Goal: Book appointment/travel/reservation

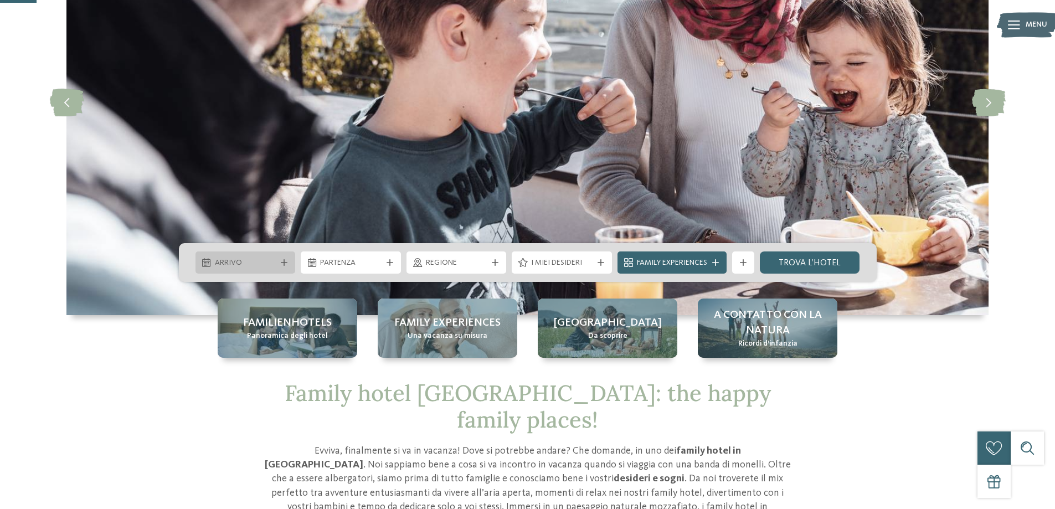
click at [285, 260] on icon at bounding box center [284, 262] width 7 height 7
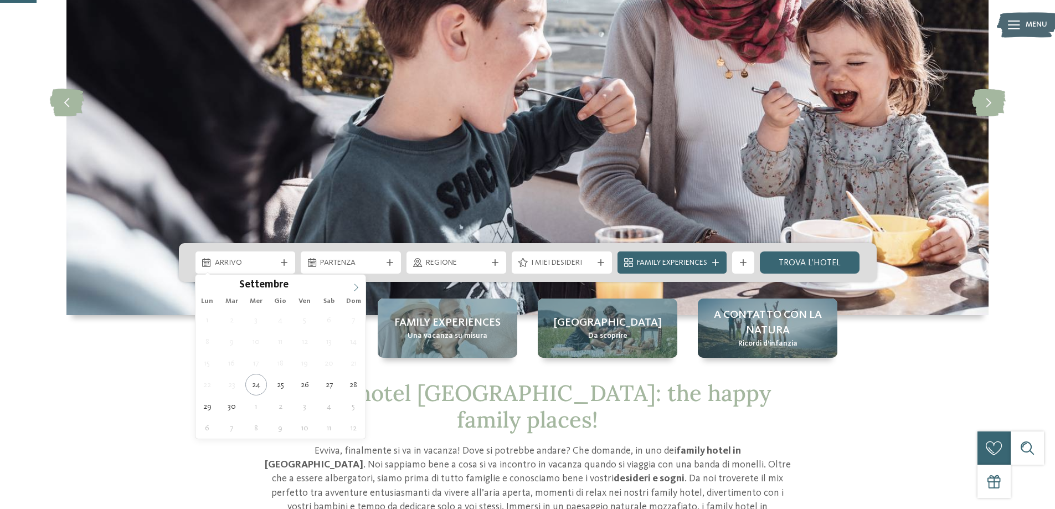
click at [350, 287] on span at bounding box center [356, 284] width 19 height 19
type input "****"
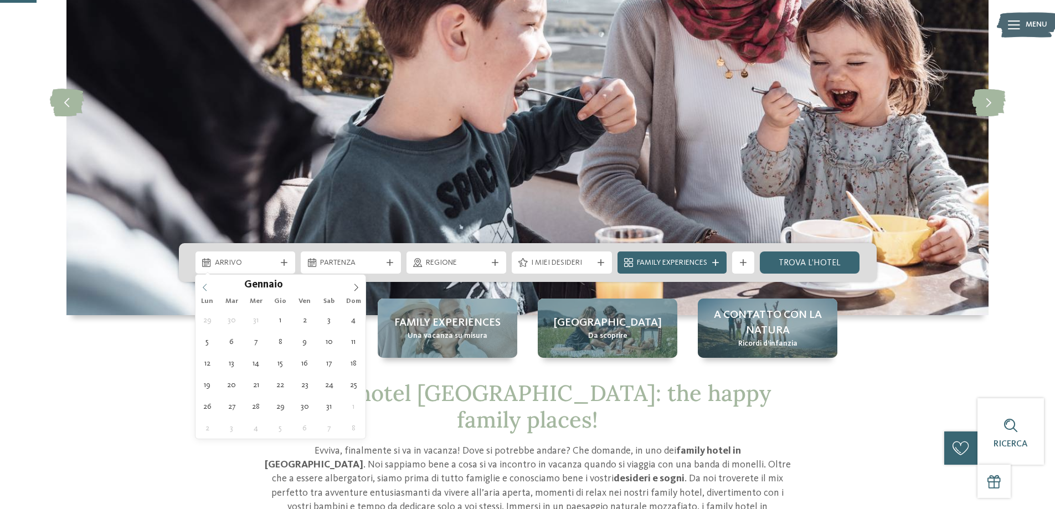
click at [201, 288] on icon at bounding box center [205, 287] width 8 height 8
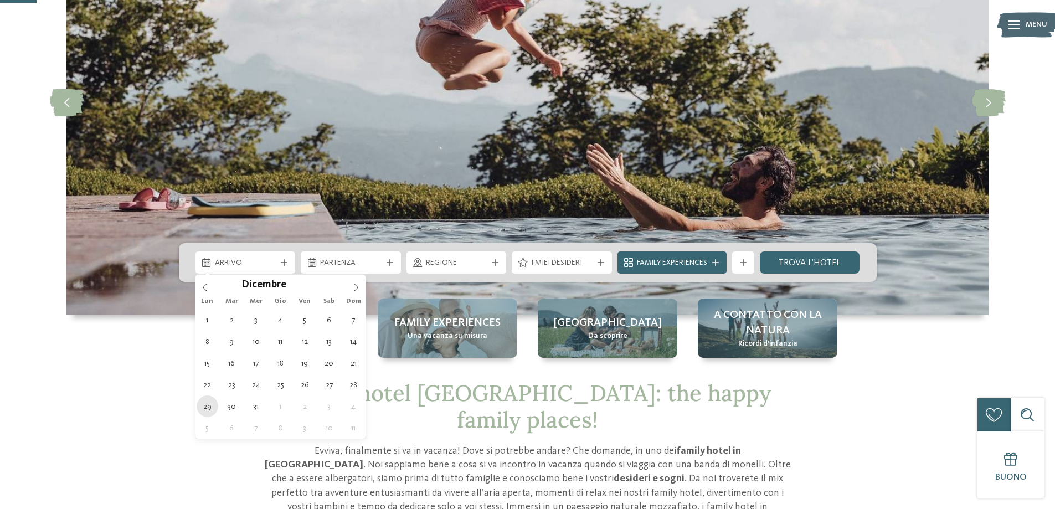
type div "[DATE]"
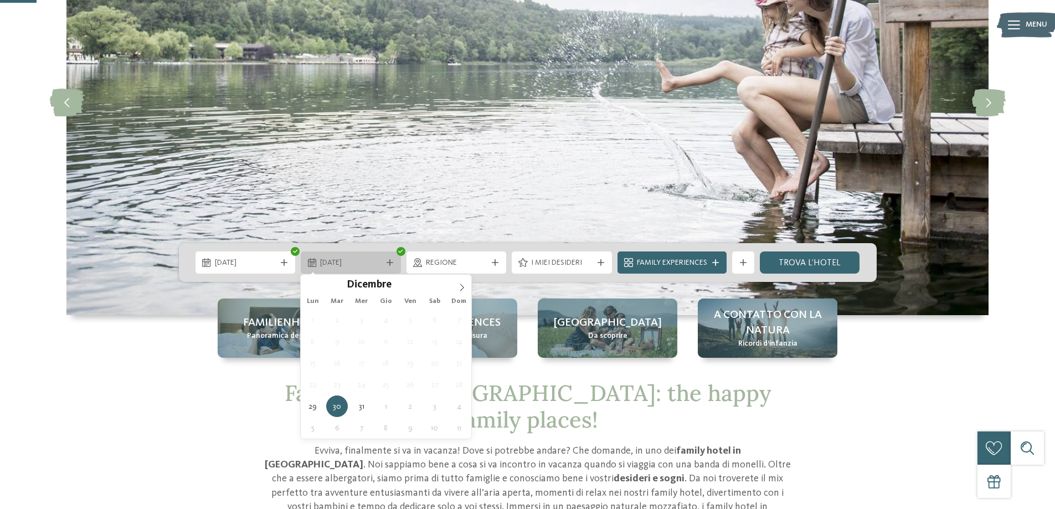
click at [388, 257] on div "[DATE]" at bounding box center [351, 262] width 100 height 22
type input "****"
click at [462, 286] on icon at bounding box center [461, 286] width 4 height 7
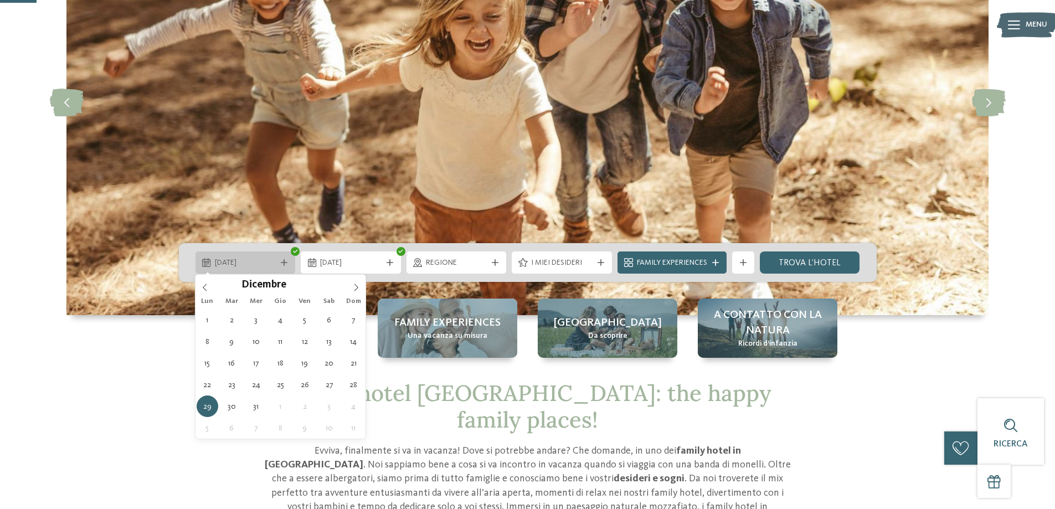
click at [277, 259] on div "[DATE]" at bounding box center [245, 262] width 67 height 12
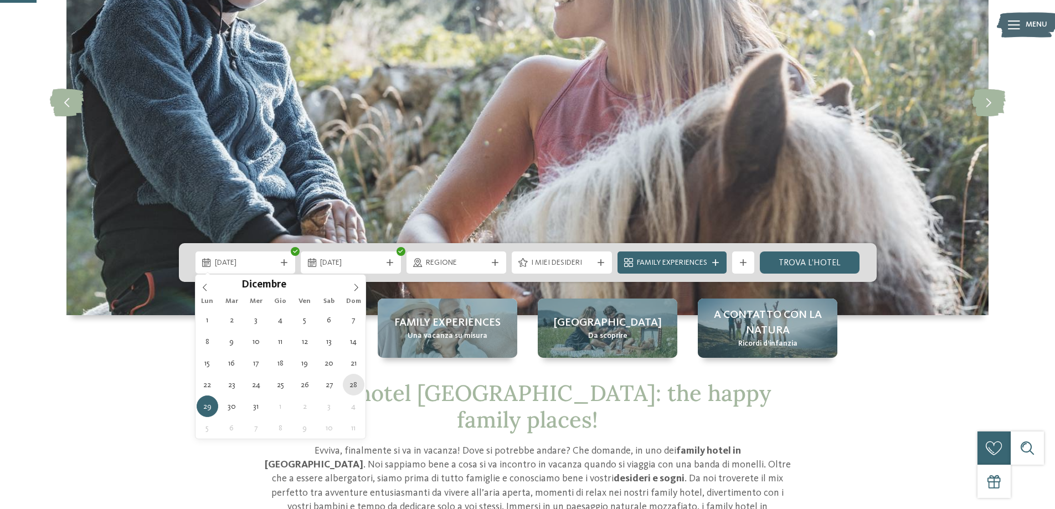
type div "[DATE]"
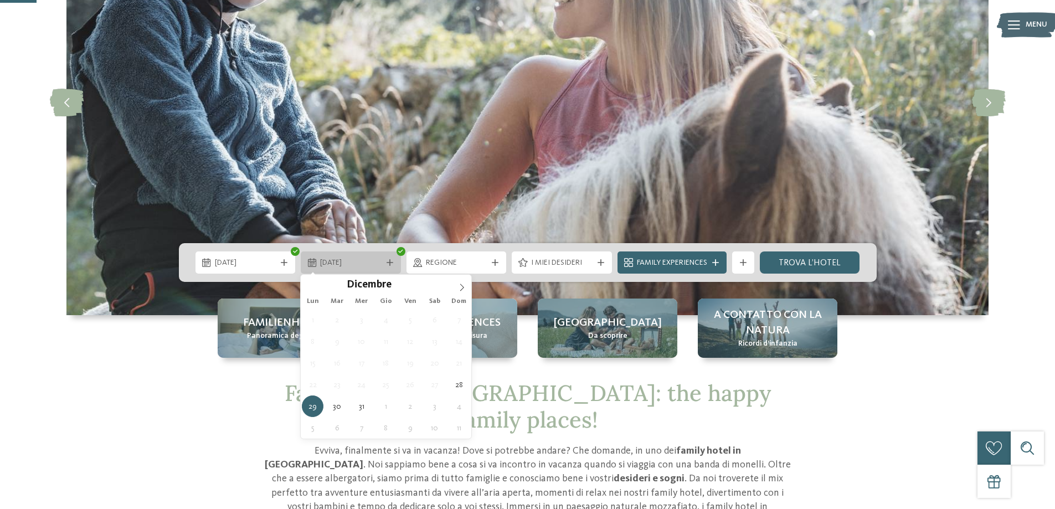
click at [393, 264] on div at bounding box center [389, 262] width 11 height 7
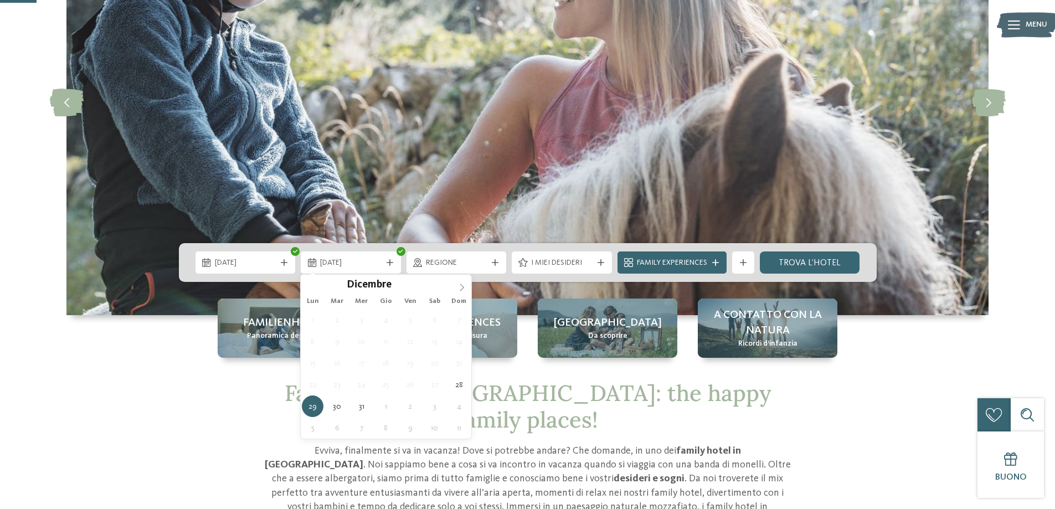
type input "****"
click at [454, 287] on span at bounding box center [461, 284] width 19 height 19
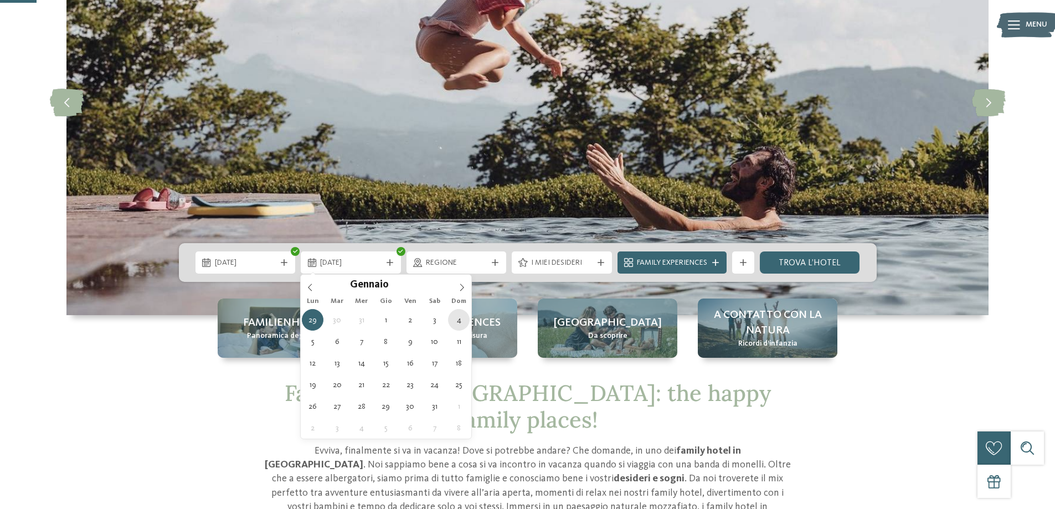
type div "[DATE]"
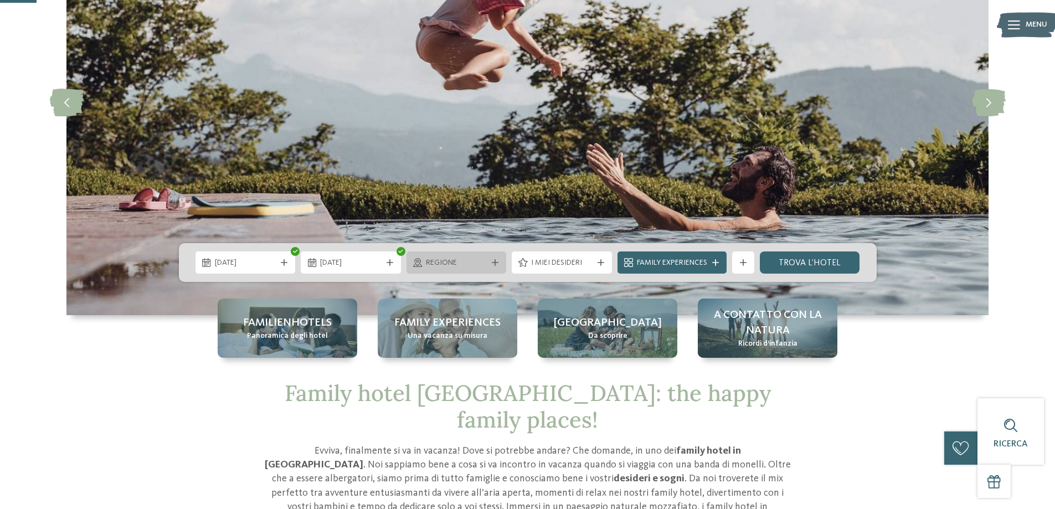
click at [443, 268] on div "Regione" at bounding box center [456, 262] width 100 height 22
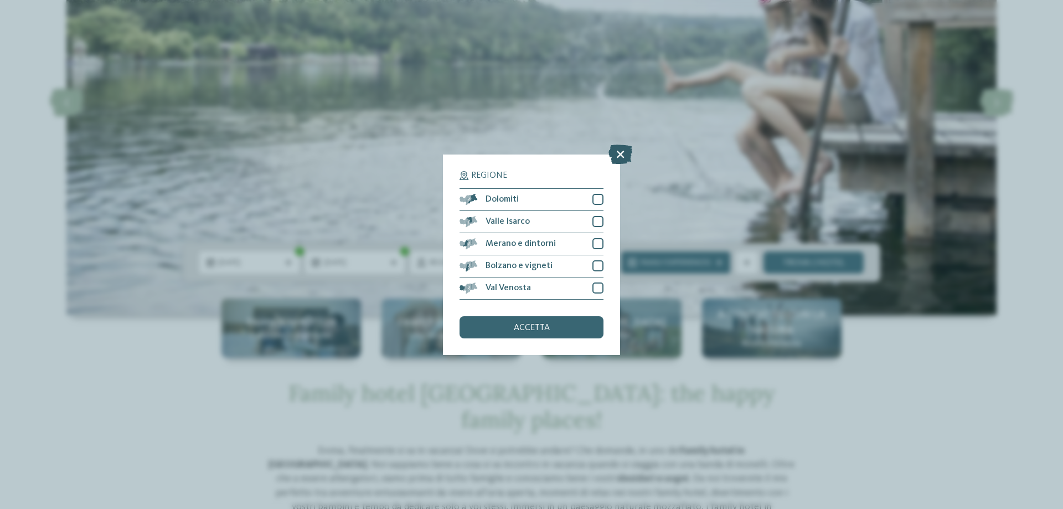
click at [621, 150] on icon at bounding box center [620, 153] width 24 height 19
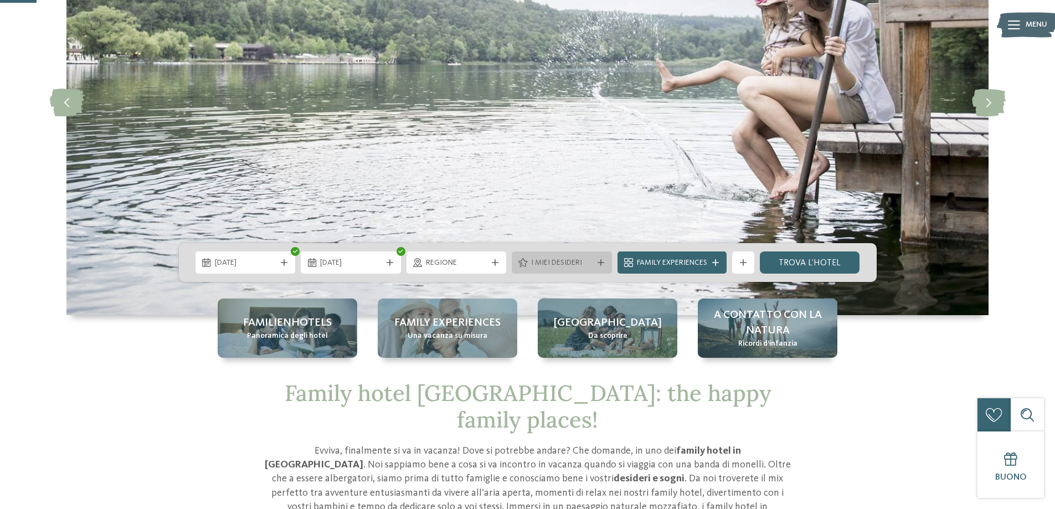
click at [603, 264] on div at bounding box center [600, 262] width 11 height 7
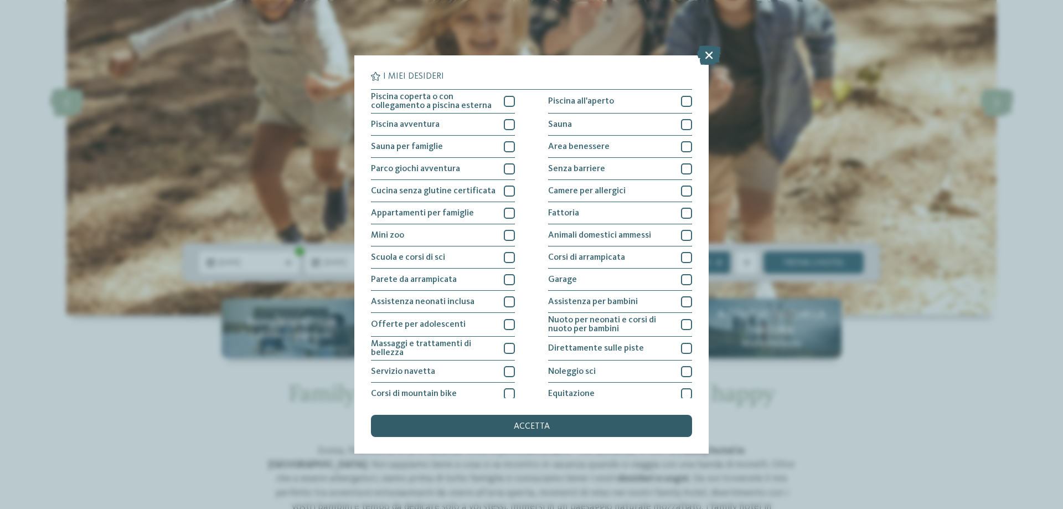
click at [541, 420] on div "accetta" at bounding box center [531, 426] width 321 height 22
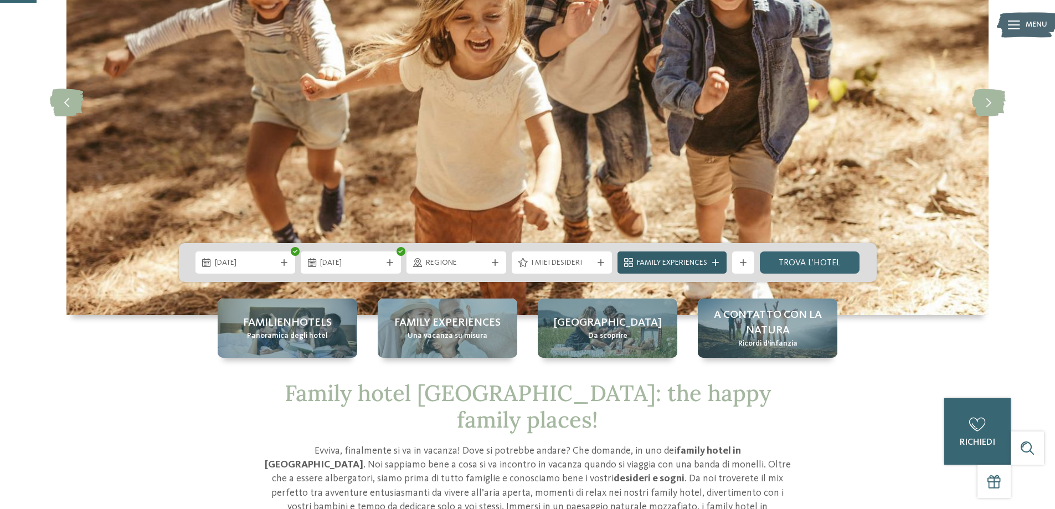
click at [674, 260] on span "Family Experiences" at bounding box center [672, 262] width 70 height 11
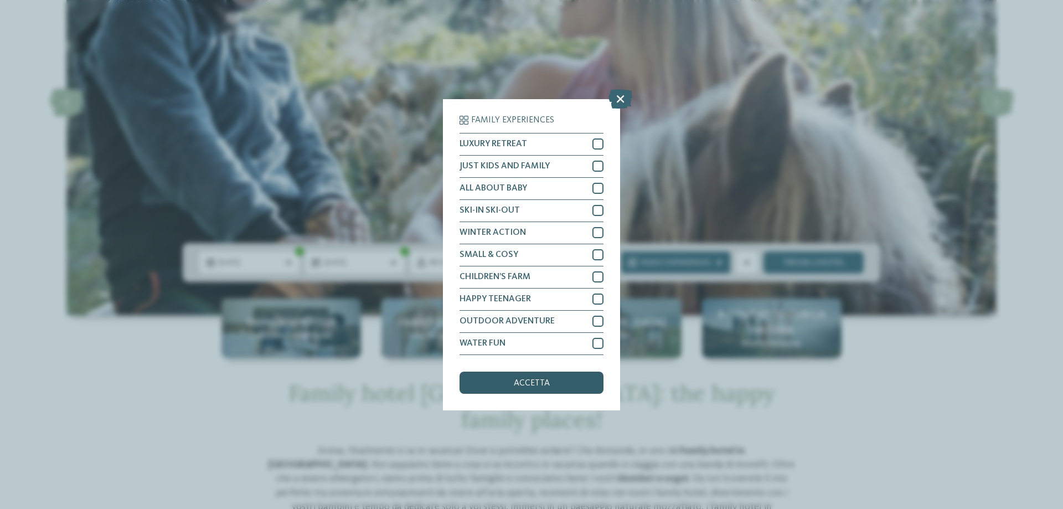
click at [535, 383] on span "accetta" at bounding box center [532, 383] width 36 height 9
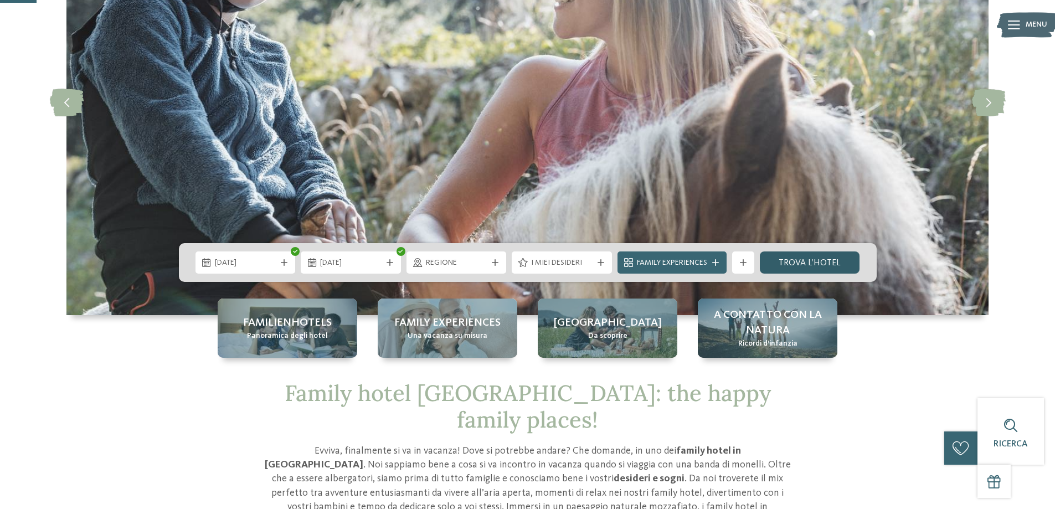
click at [814, 268] on link "trova l’hotel" at bounding box center [810, 262] width 100 height 22
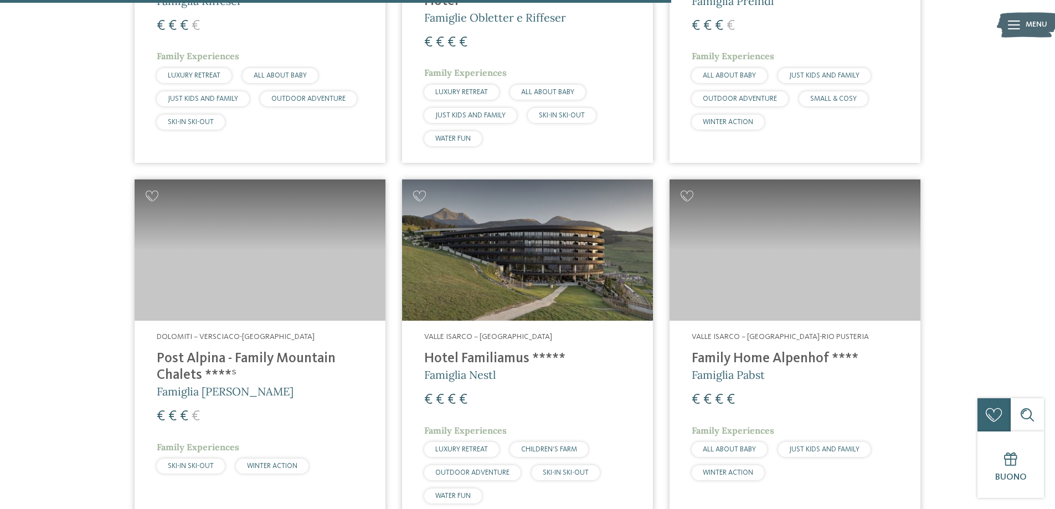
scroll to position [1470, 0]
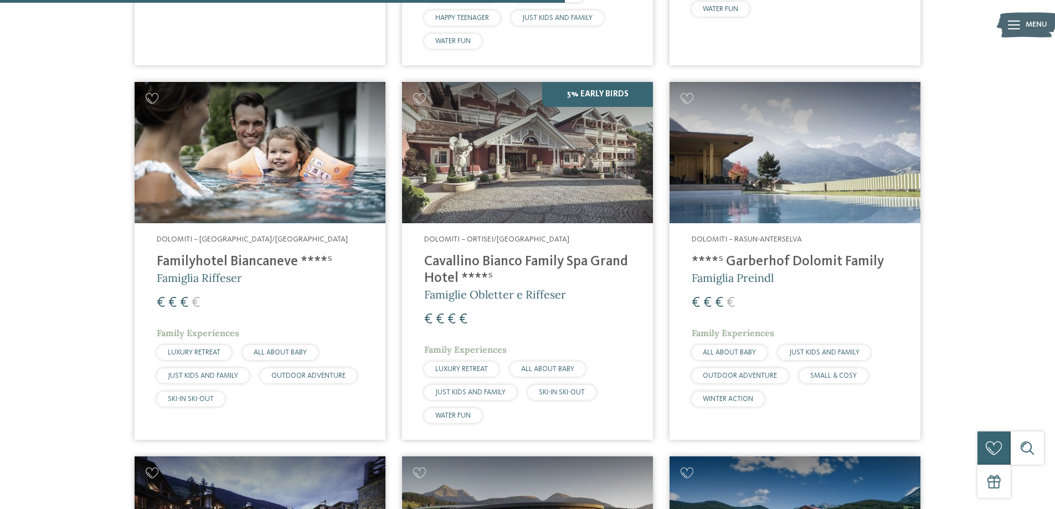
click at [250, 260] on h4 "Familyhotel Biancaneve ****ˢ" at bounding box center [260, 262] width 206 height 17
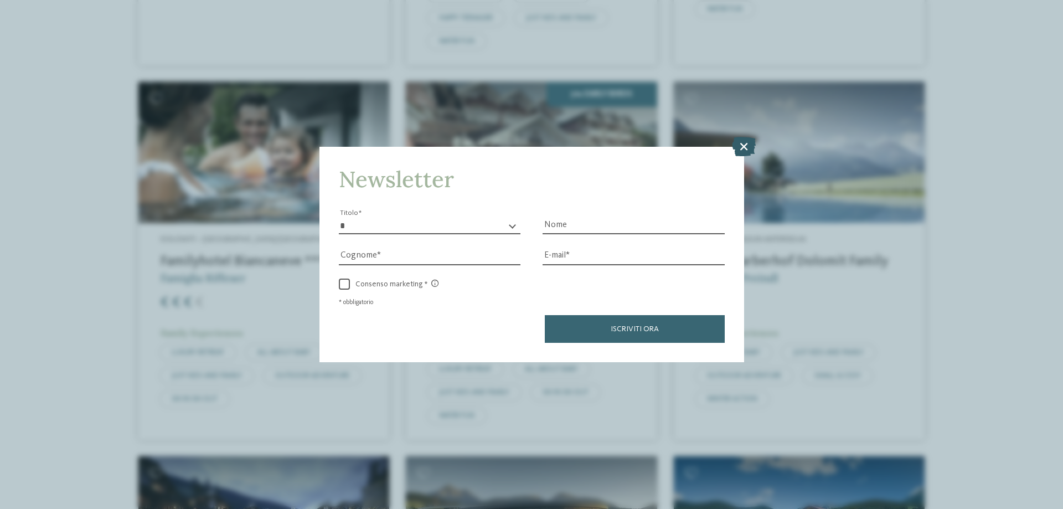
click at [737, 144] on icon at bounding box center [744, 146] width 24 height 19
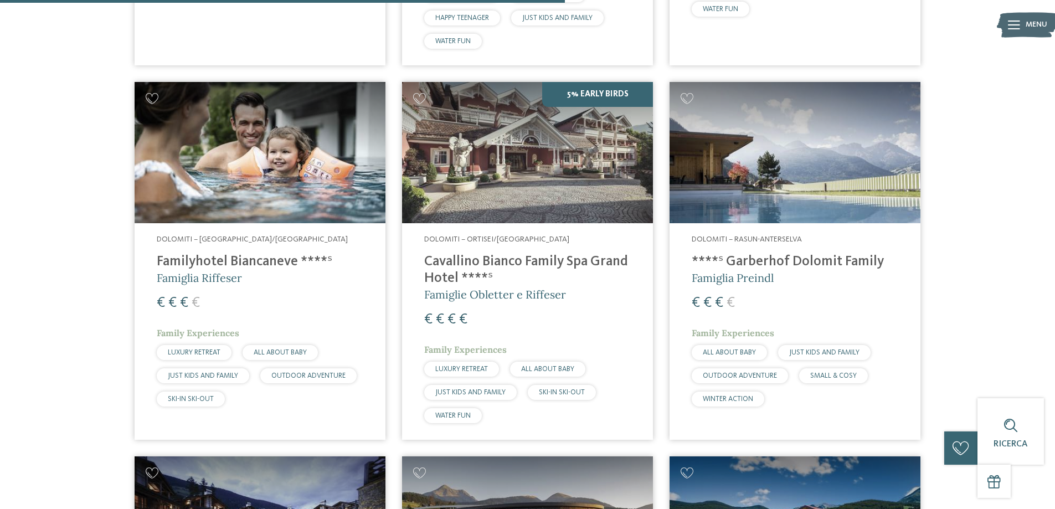
click at [517, 264] on h4 "Cavallino Bianco Family Spa Grand Hotel ****ˢ" at bounding box center [527, 270] width 206 height 33
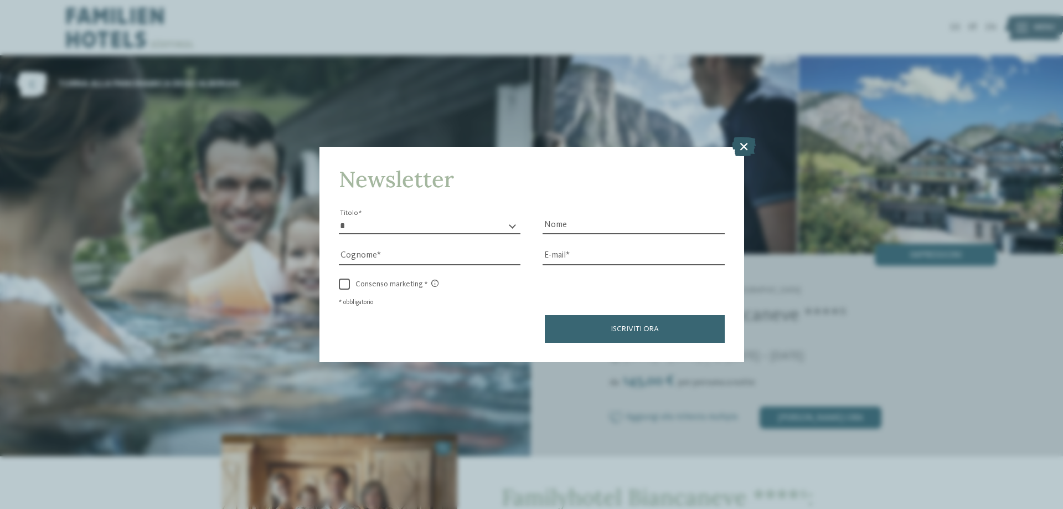
click at [747, 148] on icon at bounding box center [744, 146] width 24 height 19
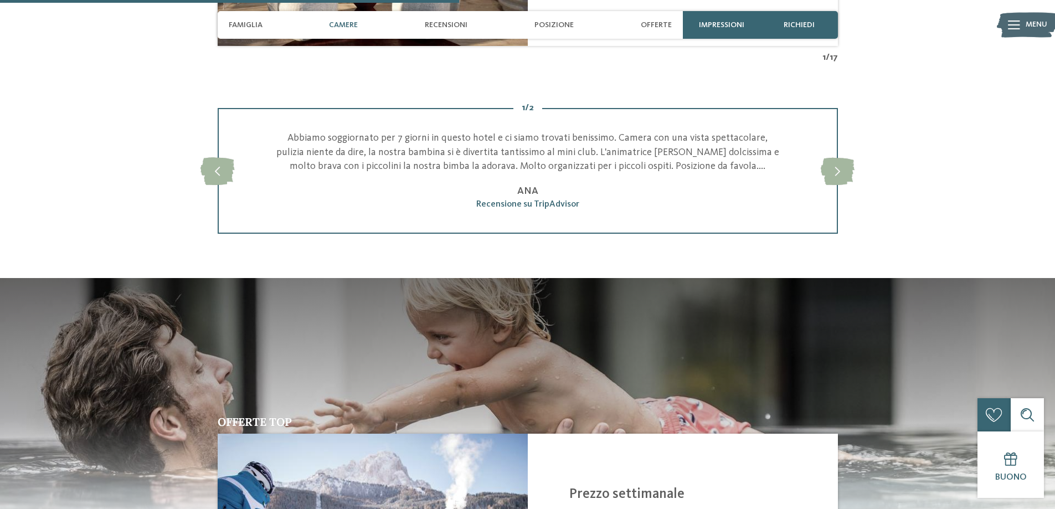
scroll to position [941, 0]
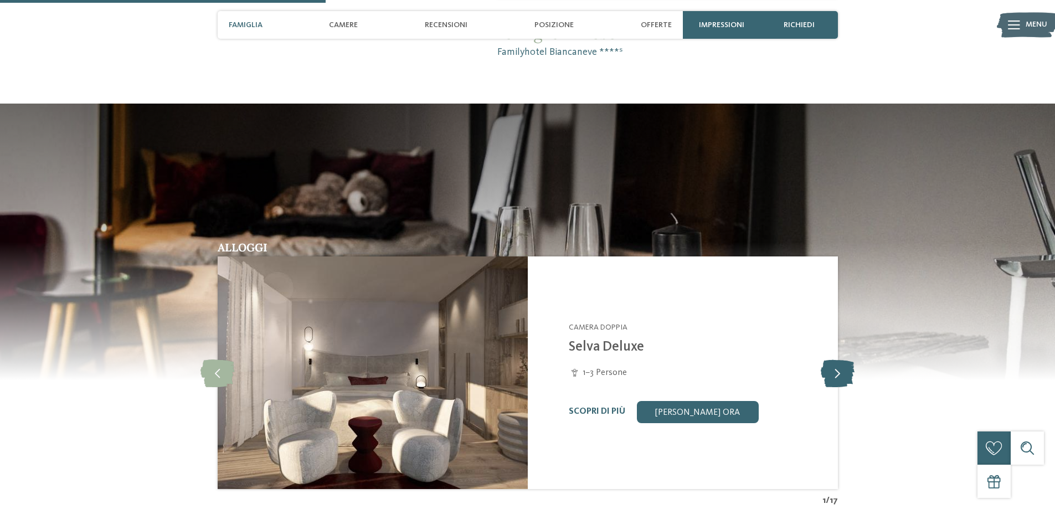
click at [836, 374] on icon at bounding box center [837, 373] width 34 height 28
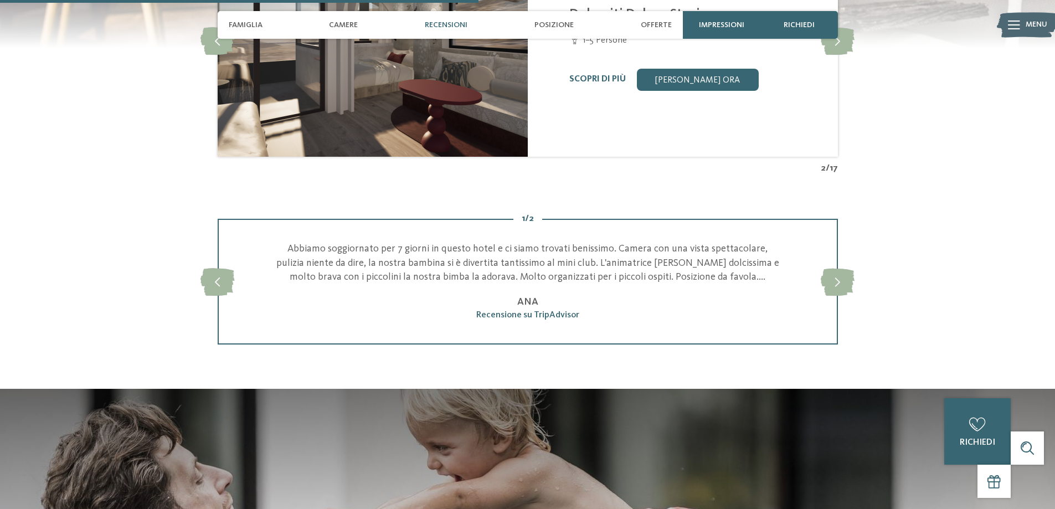
scroll to position [1439, 0]
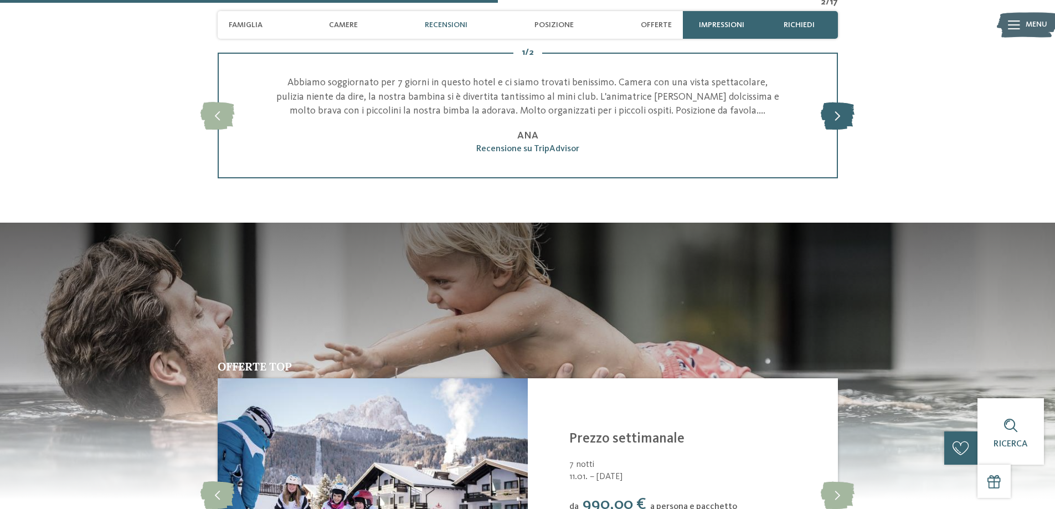
click at [834, 113] on icon at bounding box center [837, 116] width 34 height 28
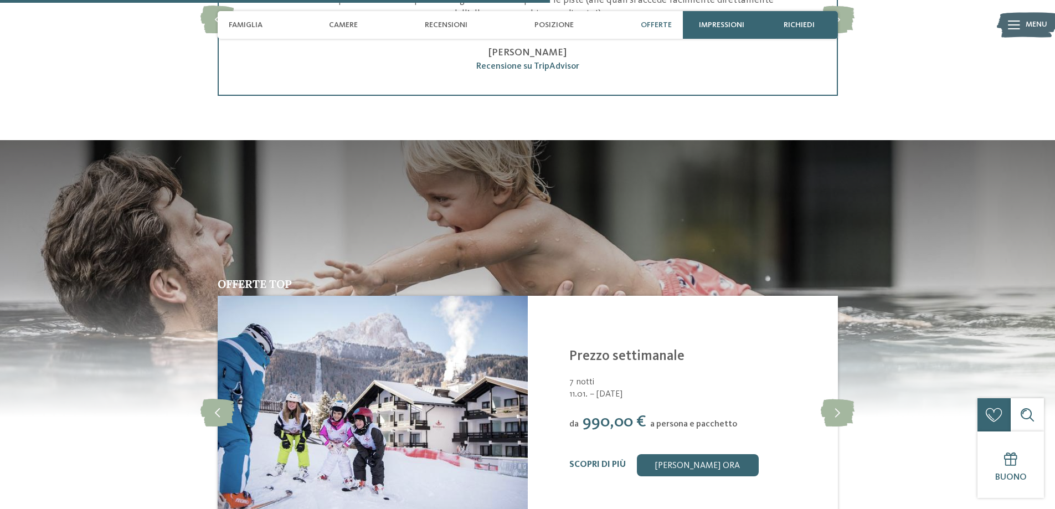
scroll to position [1605, 0]
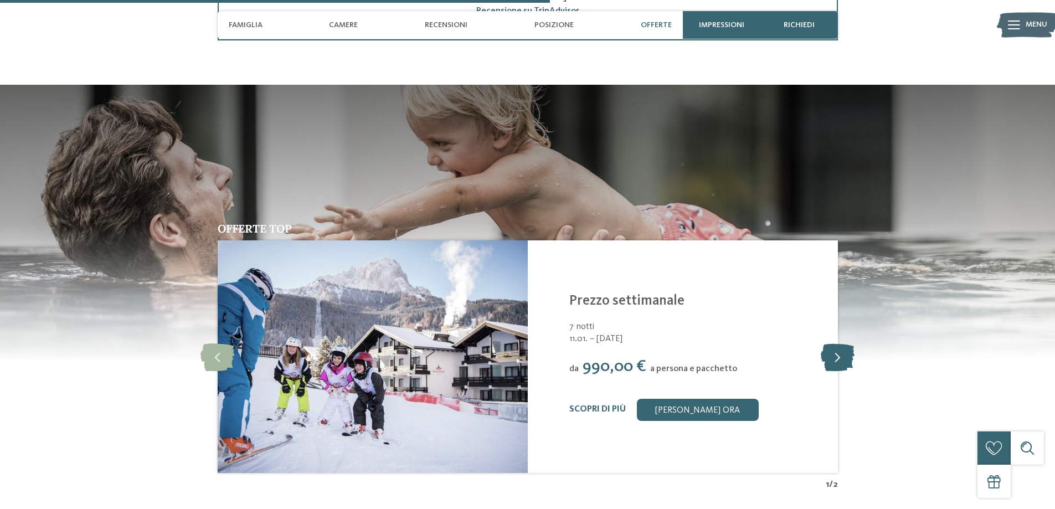
click at [835, 354] on icon at bounding box center [837, 357] width 34 height 28
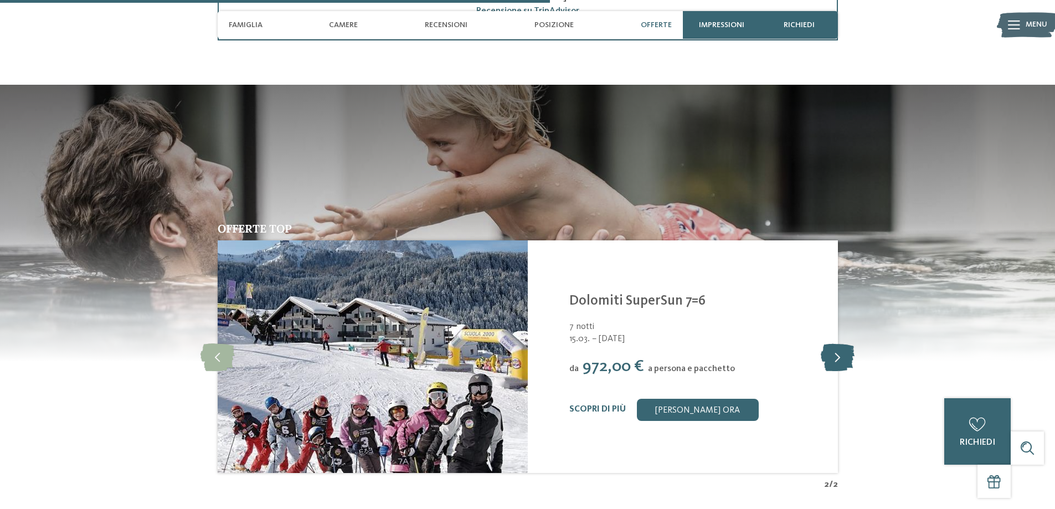
click at [835, 354] on icon at bounding box center [837, 357] width 34 height 28
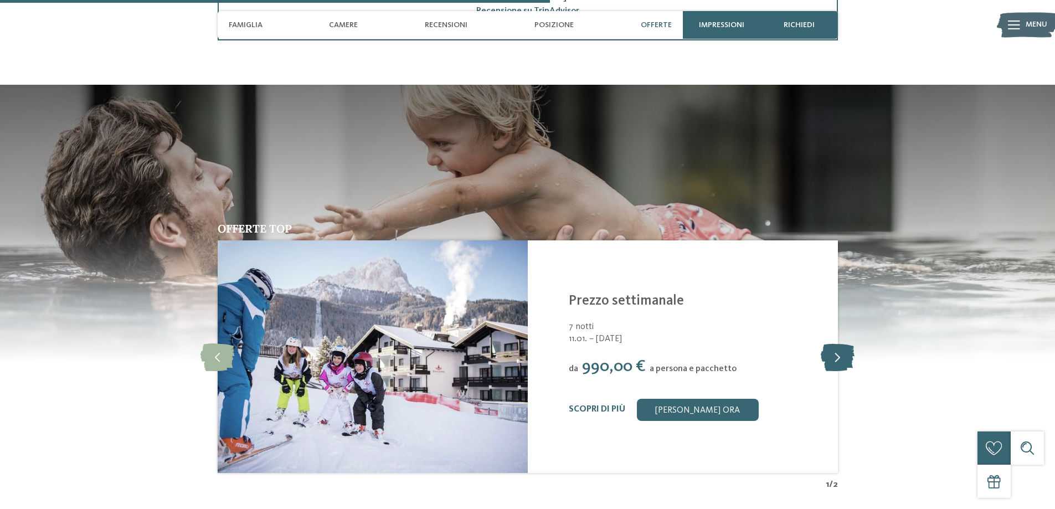
click at [835, 354] on icon at bounding box center [837, 357] width 34 height 28
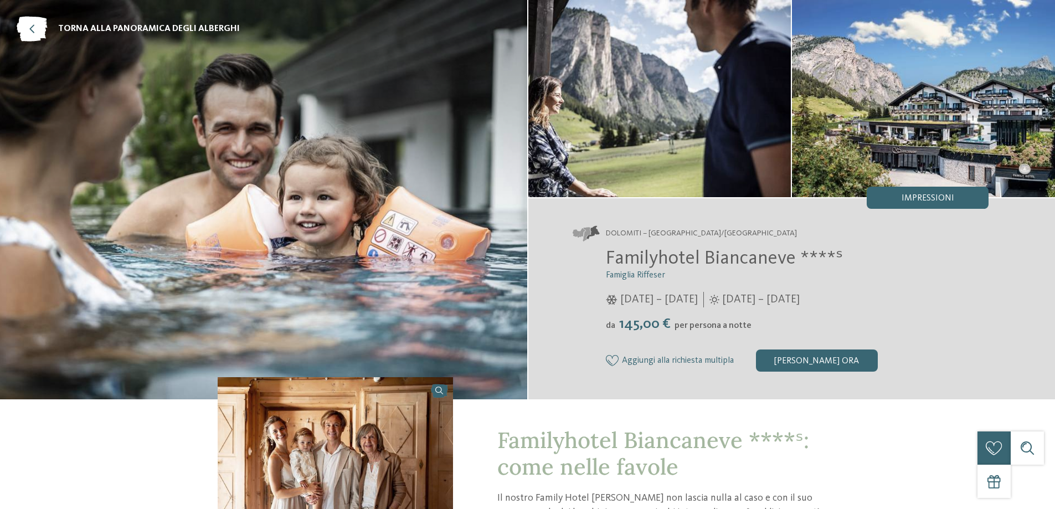
scroll to position [0, 0]
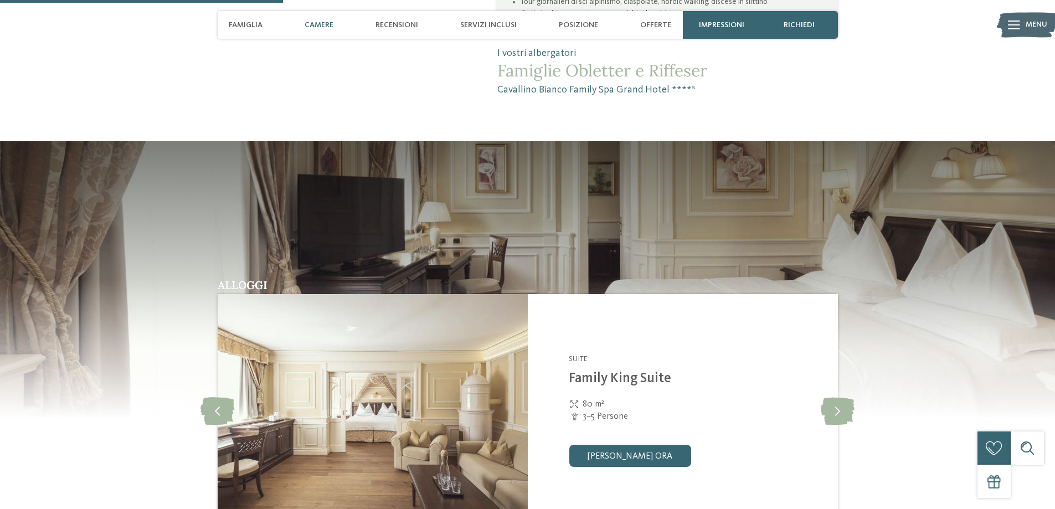
scroll to position [1052, 0]
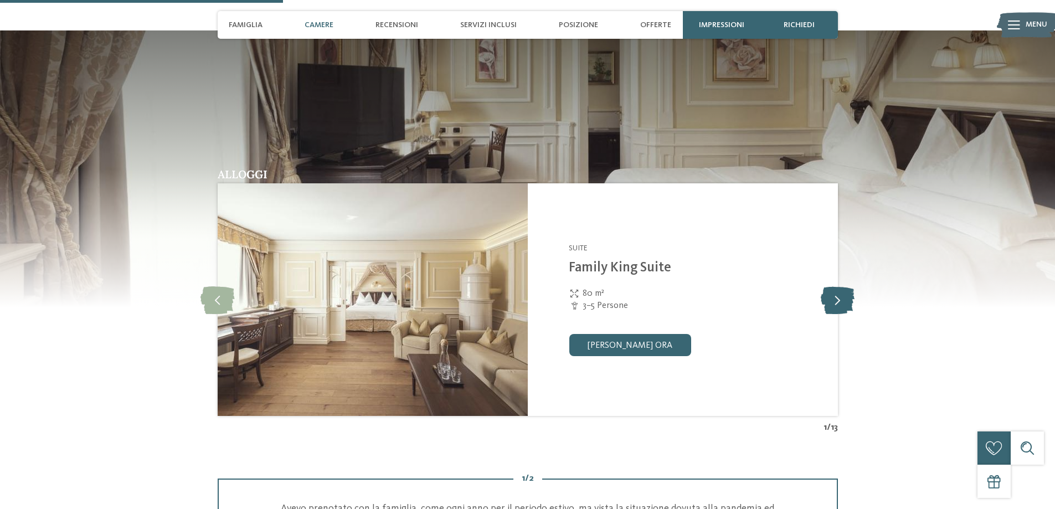
click at [840, 300] on icon at bounding box center [837, 300] width 34 height 28
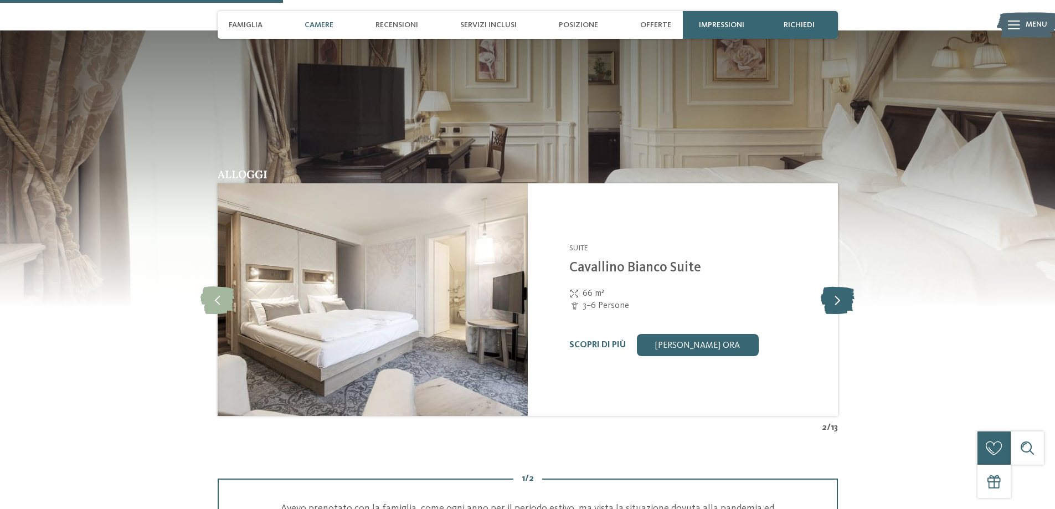
click at [840, 300] on icon at bounding box center [837, 300] width 34 height 28
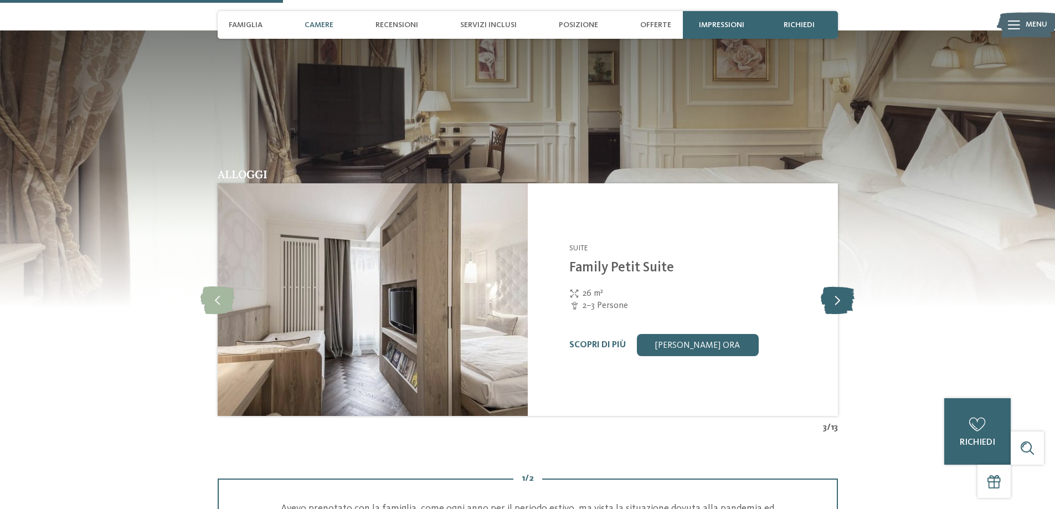
click at [840, 300] on icon at bounding box center [837, 300] width 34 height 28
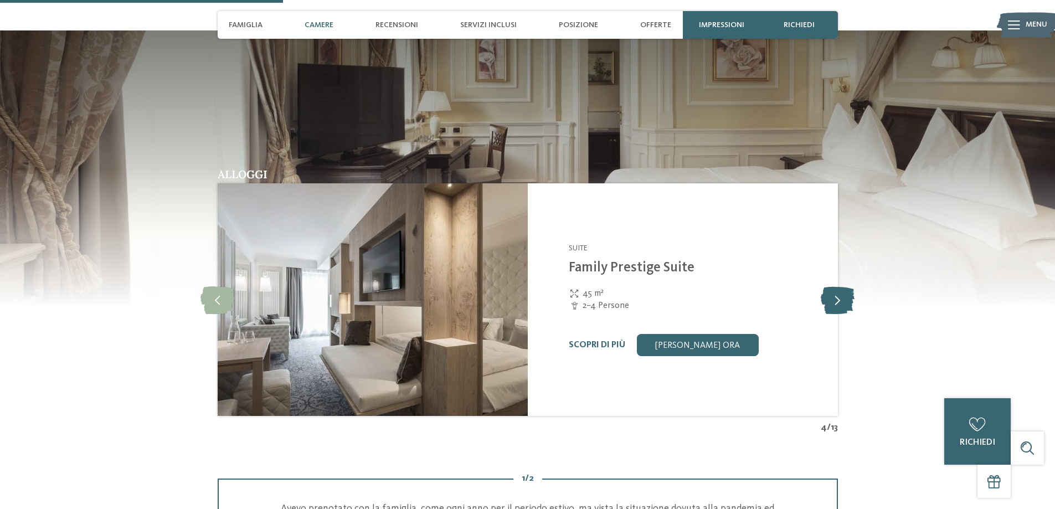
click at [840, 300] on icon at bounding box center [837, 300] width 34 height 28
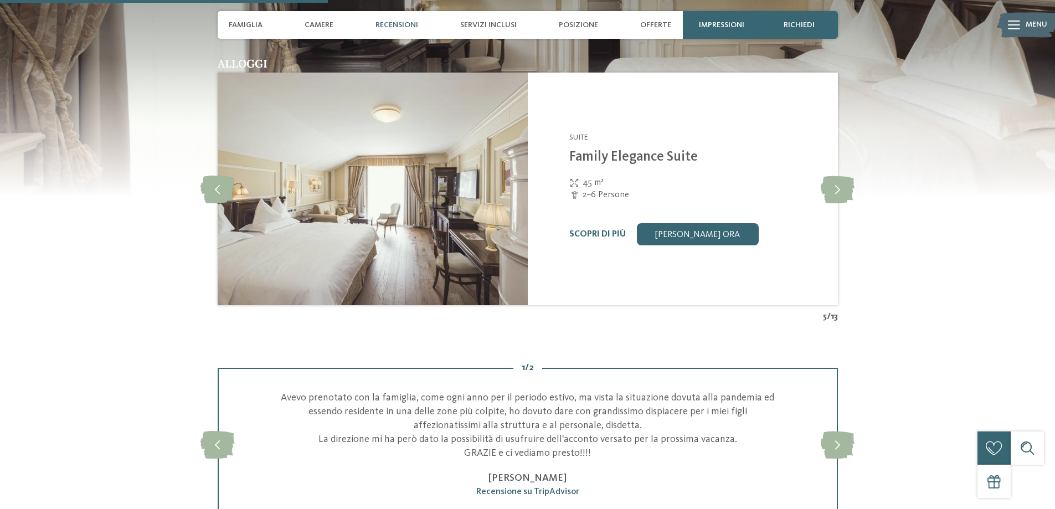
scroll to position [941, 0]
